Goal: Task Accomplishment & Management: Complete application form

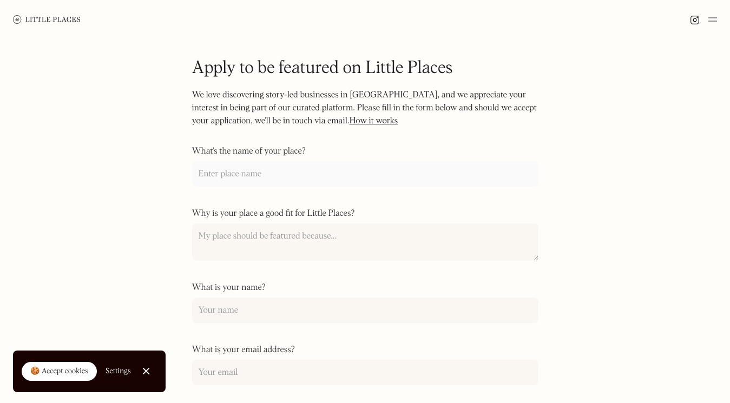
click at [301, 166] on input "What's the name of your place?" at bounding box center [365, 173] width 346 height 25
click at [261, 175] on input "What's the name of your place?" at bounding box center [365, 173] width 346 height 25
paste input "La Bibliothèque"
type input "La Bibliothèque"
click at [237, 239] on textarea "Why is your place a good fit for Little Places?" at bounding box center [365, 242] width 346 height 38
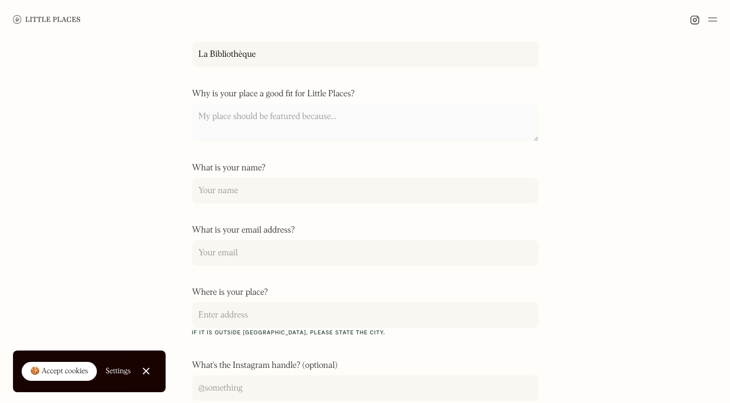
scroll to position [122, 0]
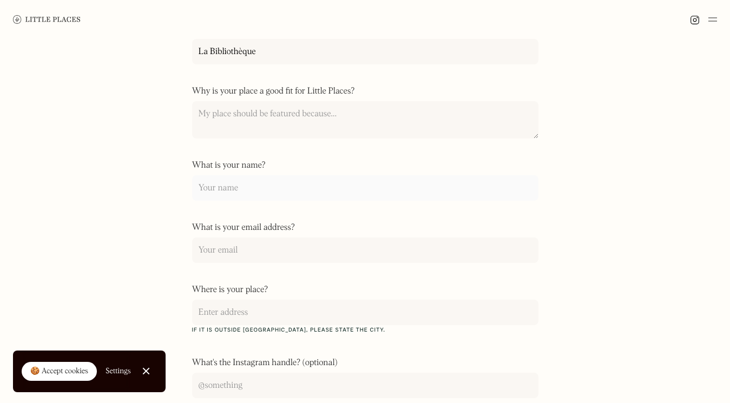
click at [255, 190] on input "What is your name?" at bounding box center [365, 187] width 346 height 25
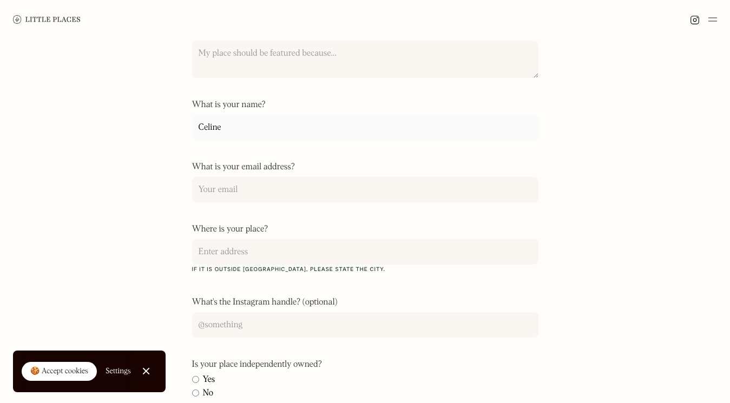
scroll to position [183, 0]
type input "Celine"
click at [258, 182] on input "What is your email address?" at bounding box center [365, 188] width 346 height 25
click at [234, 190] on input "info@" at bounding box center [365, 188] width 346 height 25
drag, startPoint x: 243, startPoint y: 188, endPoint x: 170, endPoint y: 188, distance: 72.5
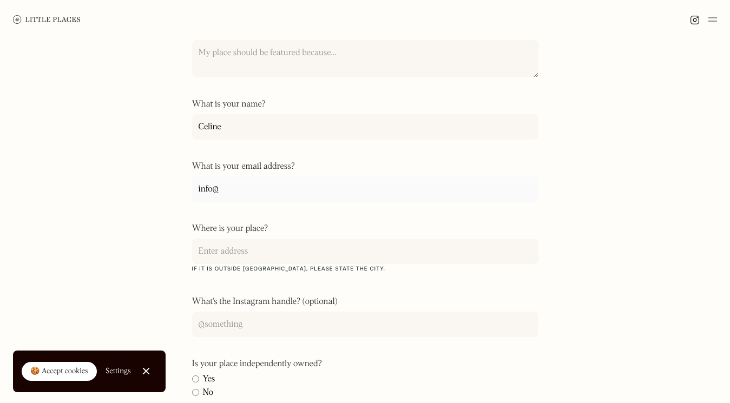
click at [170, 188] on div "Apply to be featured on Little Places We love discovering story-led businesses …" at bounding box center [365, 198] width 730 height 685
paste input "[DOMAIN_NAME]"
type input "[EMAIL_ADDRESS][DOMAIN_NAME]"
click at [314, 223] on form "Apply to be featured on Little Places We love discovering story-led businesses …" at bounding box center [365, 181] width 346 height 617
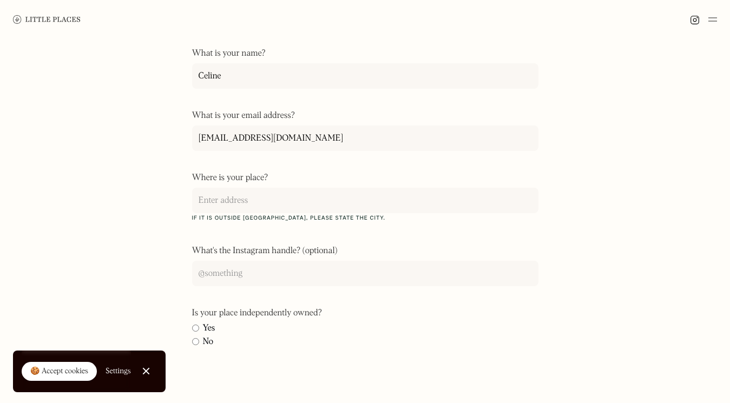
scroll to position [236, 0]
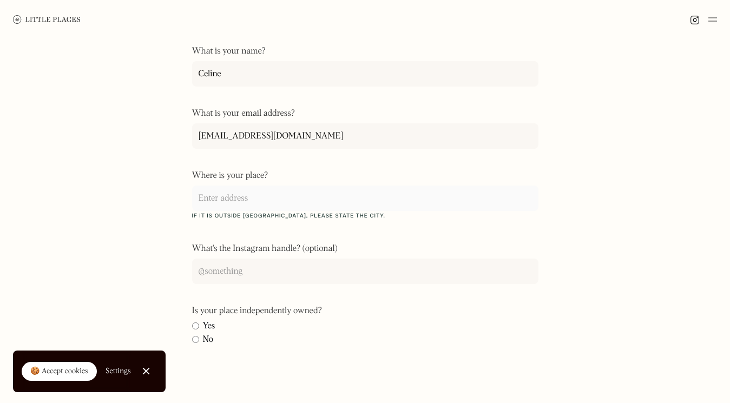
click at [287, 199] on input "Where is your place?" at bounding box center [365, 198] width 346 height 25
click at [247, 187] on input "Where is your place?" at bounding box center [365, 198] width 346 height 25
paste input "[STREET_ADDRESS]"
type input "[STREET_ADDRESS]"
click at [266, 269] on input "What's the Instagram handle? (optional)" at bounding box center [365, 271] width 346 height 25
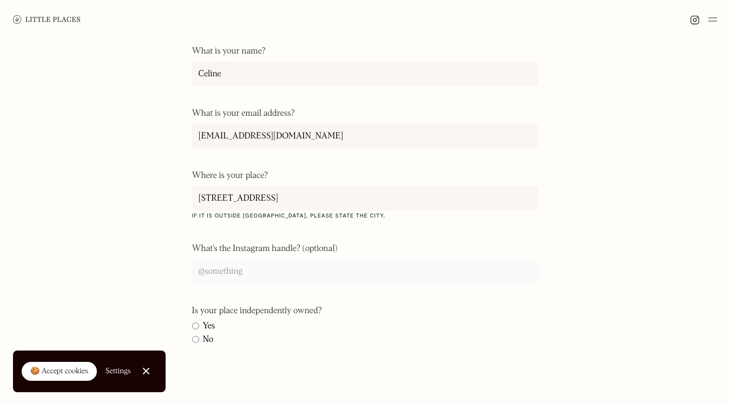
click at [268, 273] on input "What's the Instagram handle? (optional)" at bounding box center [365, 271] width 346 height 25
click at [244, 265] on input "What's the Instagram handle? (optional)" at bounding box center [365, 271] width 346 height 25
paste input "labibliothequelondon"
type input "labibliothequelondon"
click at [195, 326] on input "Yes" at bounding box center [195, 325] width 7 height 7
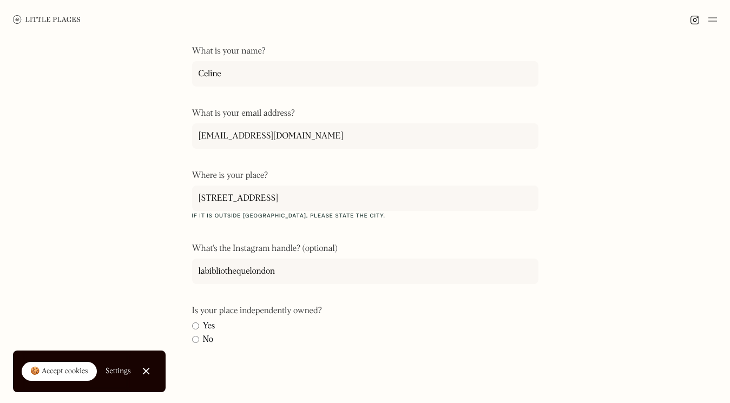
radio input "true"
click at [387, 339] on label "No" at bounding box center [365, 339] width 346 height 11
click at [199, 339] on input "No" at bounding box center [195, 339] width 7 height 7
radio input "true"
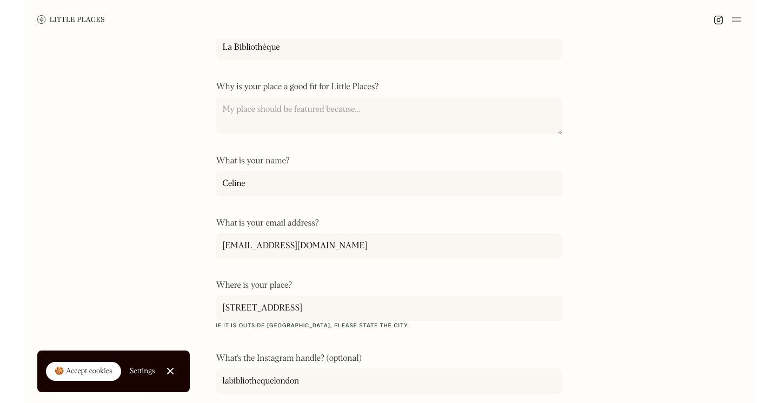
scroll to position [132, 0]
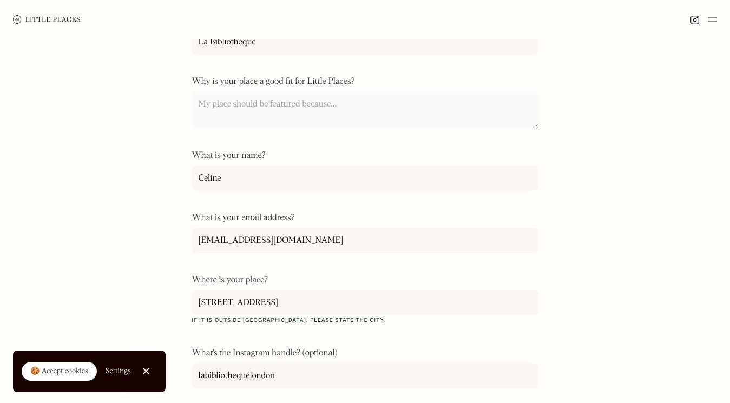
click at [316, 95] on textarea "Why is your place a good fit for Little Places?" at bounding box center [365, 110] width 346 height 38
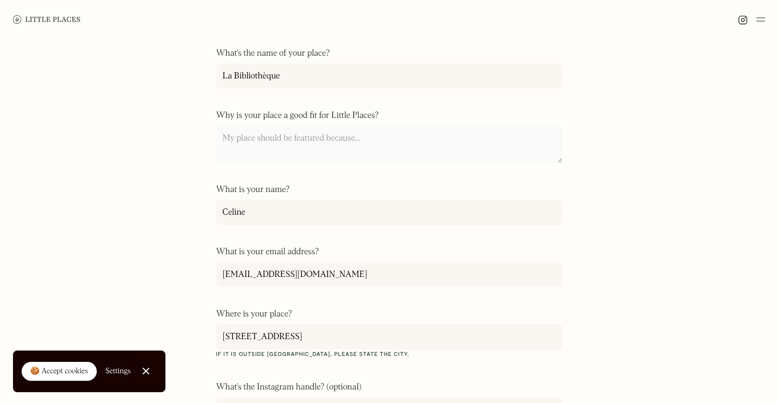
scroll to position [95, 0]
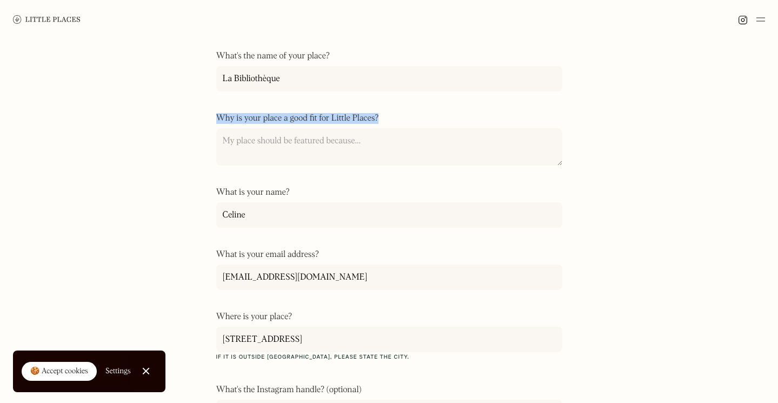
drag, startPoint x: 218, startPoint y: 115, endPoint x: 389, endPoint y: 116, distance: 171.5
click at [389, 116] on label "Why is your place a good fit for Little Places?" at bounding box center [389, 118] width 346 height 11
copy label "Why is your place a good fit for Little Places?"
click at [264, 148] on textarea "Why is your place a good fit for Little Places?" at bounding box center [389, 147] width 346 height 38
click at [269, 143] on textarea "Why is your place a good fit for Little Places?" at bounding box center [389, 147] width 346 height 38
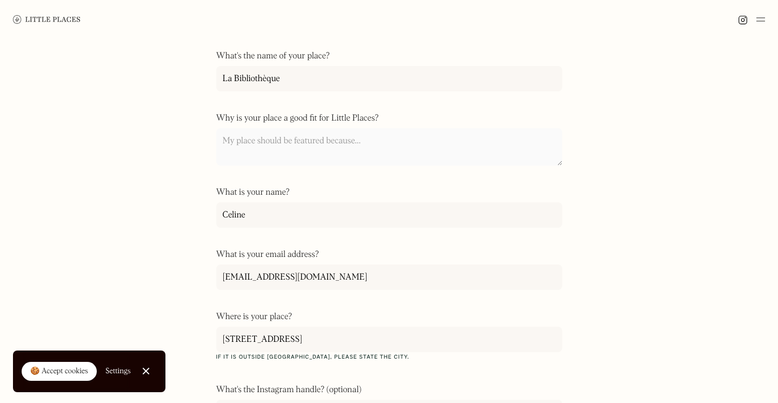
paste textarea "Lo Ipsumd Sitame cons, A’e seddoeiu tem inci Ut Laboreetdolo, m aliqu Enimadmi …"
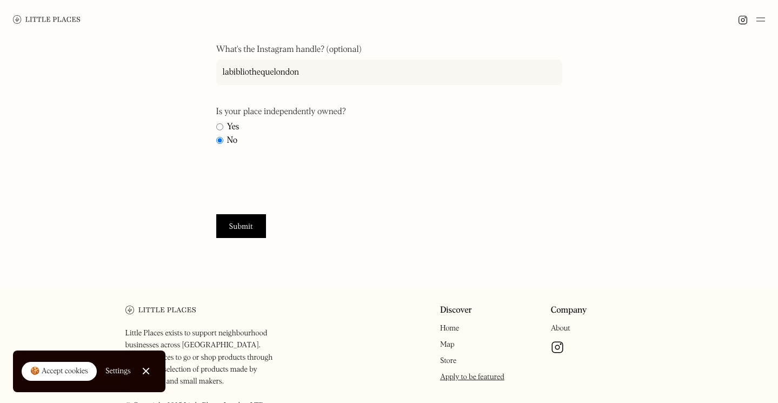
scroll to position [459, 0]
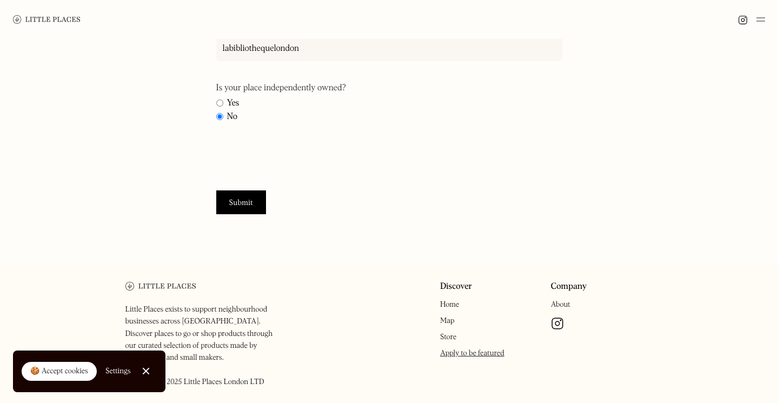
type textarea "Lo Ipsumd Sitame cons, A’e seddoeiu tem inci Ut Laboreetdolo, m aliqu Enimadmi …"
click at [255, 207] on input "Submit" at bounding box center [241, 202] width 50 height 24
type input "Please wait..."
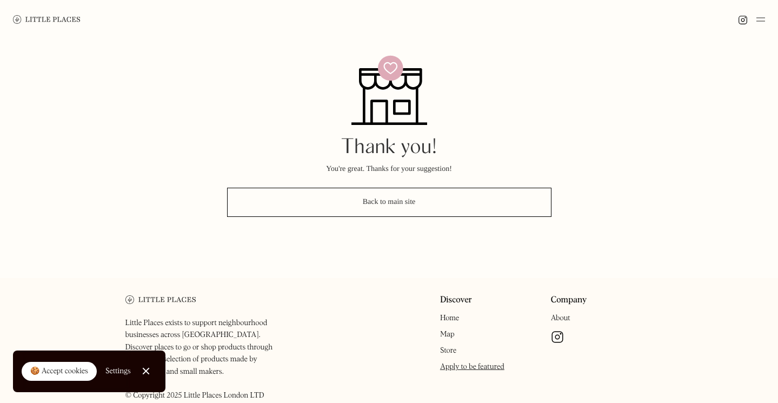
scroll to position [0, 0]
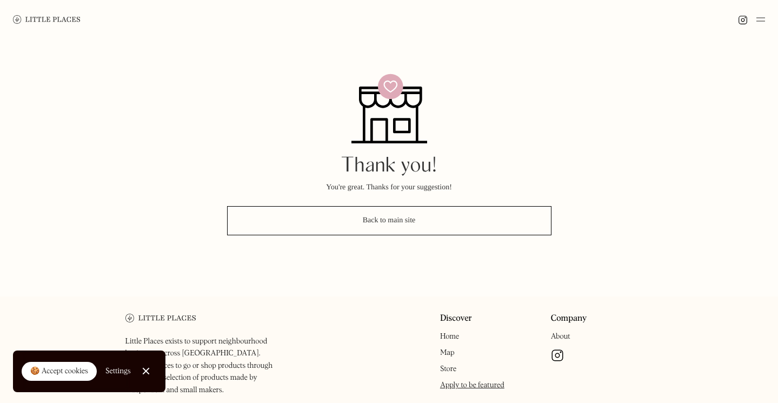
click at [452, 222] on link "Back to main site" at bounding box center [389, 220] width 325 height 29
